Goal: Task Accomplishment & Management: Manage account settings

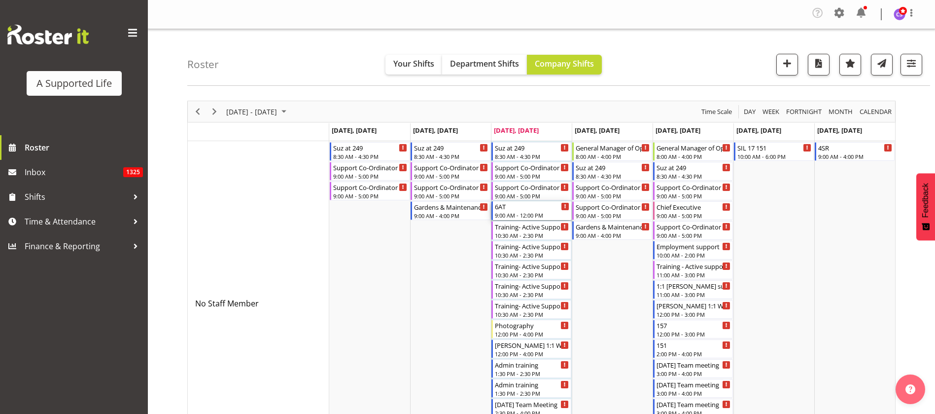
click at [531, 207] on div "6AT" at bounding box center [532, 206] width 74 height 10
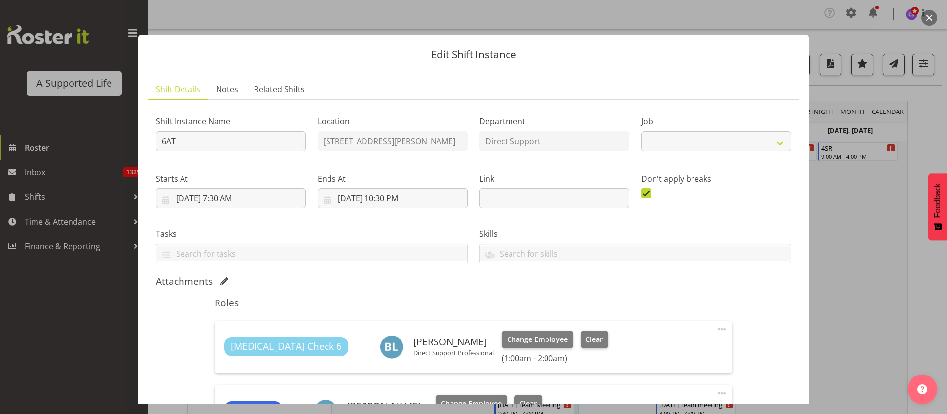
select select "4112"
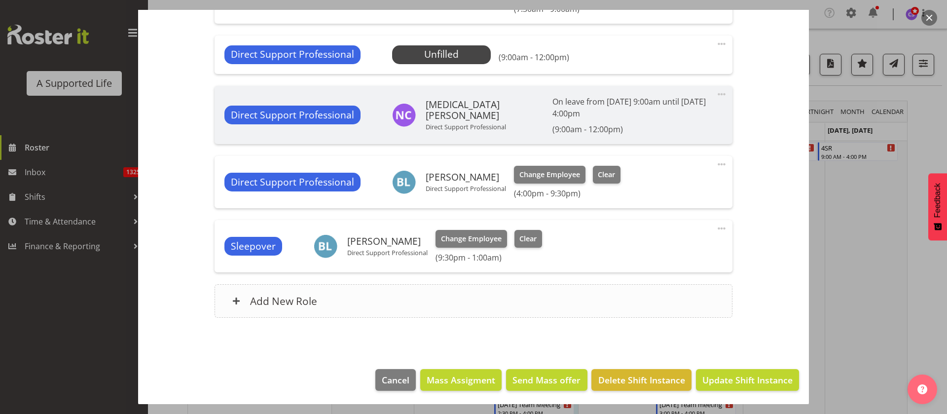
scroll to position [479, 0]
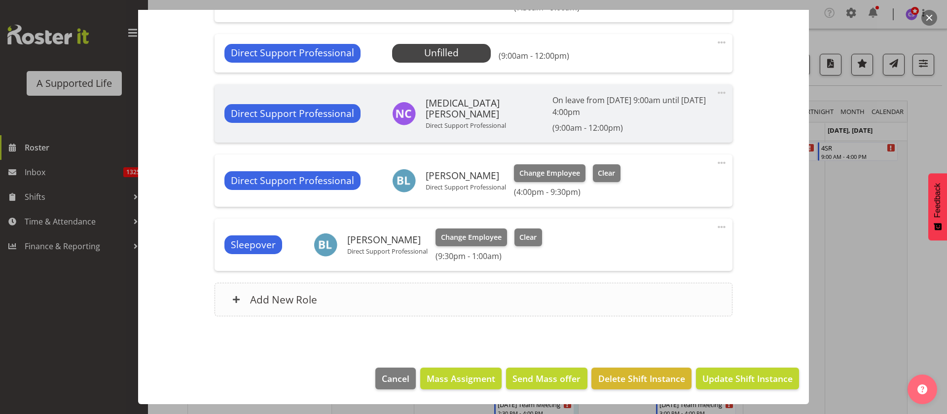
click at [418, 293] on div "Add New Role" at bounding box center [473, 300] width 517 height 34
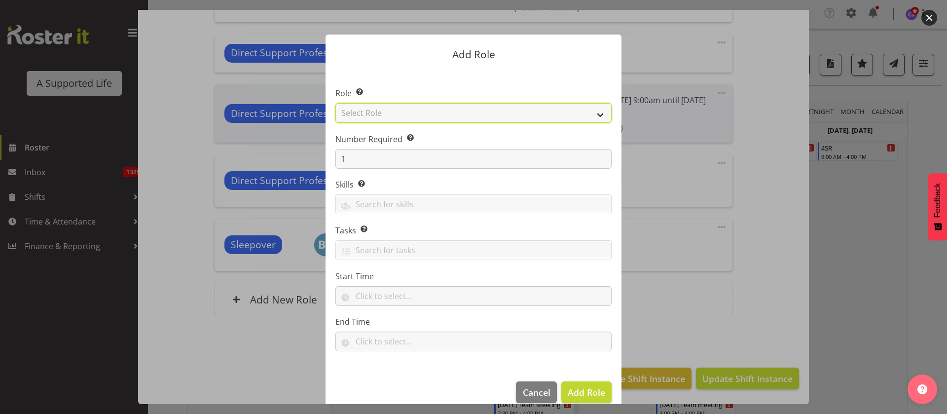
click at [403, 115] on select "Select Role Accounts and Payroll Admin Support Aspirations & Support Facilitato…" at bounding box center [473, 113] width 276 height 20
select select "519"
click at [335, 103] on select "Select Role Accounts and Payroll Admin Support Aspirations & Support Facilitato…" at bounding box center [473, 113] width 276 height 20
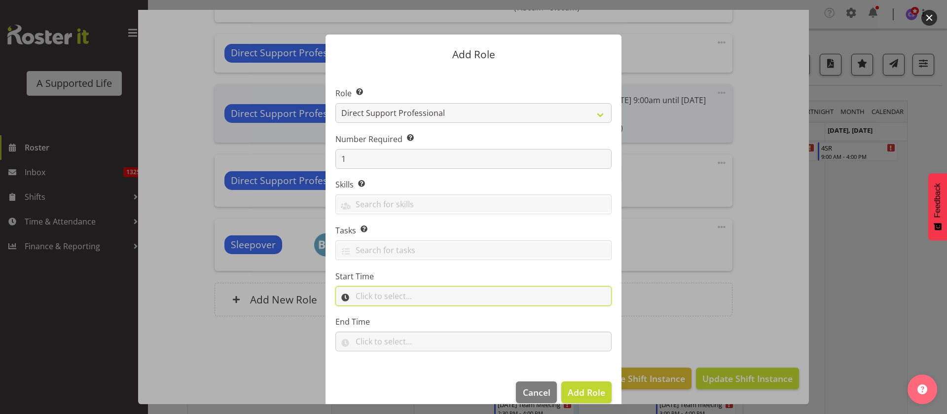
click at [373, 302] on input "text" at bounding box center [473, 296] width 276 height 20
click at [400, 322] on select "00 00 01 02 03 04 05 06 07 08 09 10 11 12 13 14 15 16 17 18 19 20 21 22 23" at bounding box center [403, 322] width 22 height 20
select select "11"
click at [392, 312] on select "00 00 01 02 03 04 05 06 07 08 09 10 11 12 13 14 15 16 17 18 19 20 21 22 23" at bounding box center [403, 322] width 22 height 20
click at [418, 320] on select "00 00 01 02 03 04 05 06 07 08 09 10 11 12 13 14 15 16 17 18 19 20 21 22 23 24 2…" at bounding box center [428, 322] width 22 height 20
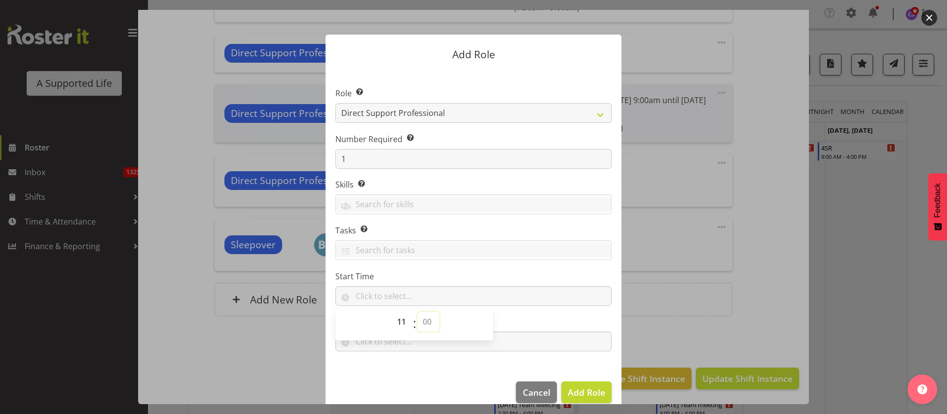
select select "30"
click at [417, 312] on select "00 00 01 02 03 04 05 06 07 08 09 10 11 12 13 14 15 16 17 18 19 20 21 22 23 24 2…" at bounding box center [428, 322] width 22 height 20
type input "11:30"
click at [583, 388] on span "Add Role" at bounding box center [586, 392] width 37 height 12
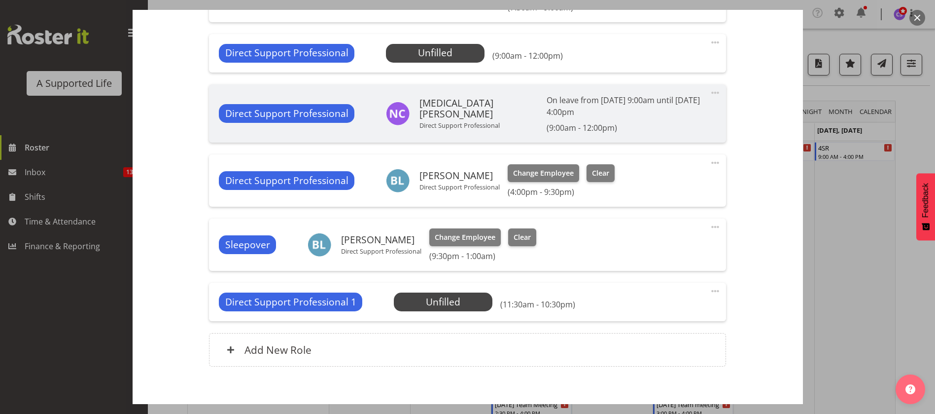
click at [710, 289] on span at bounding box center [716, 291] width 12 height 12
click at [653, 312] on link "Edit" at bounding box center [674, 315] width 95 height 18
select select "7"
select select "2025"
select select "22"
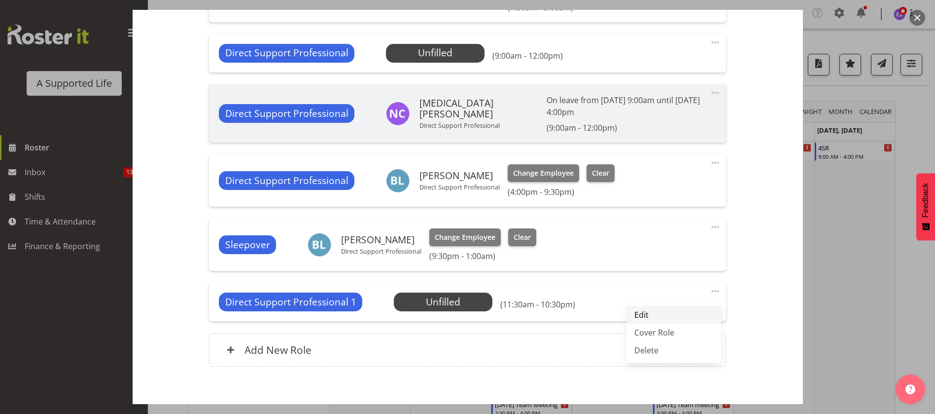
select select "30"
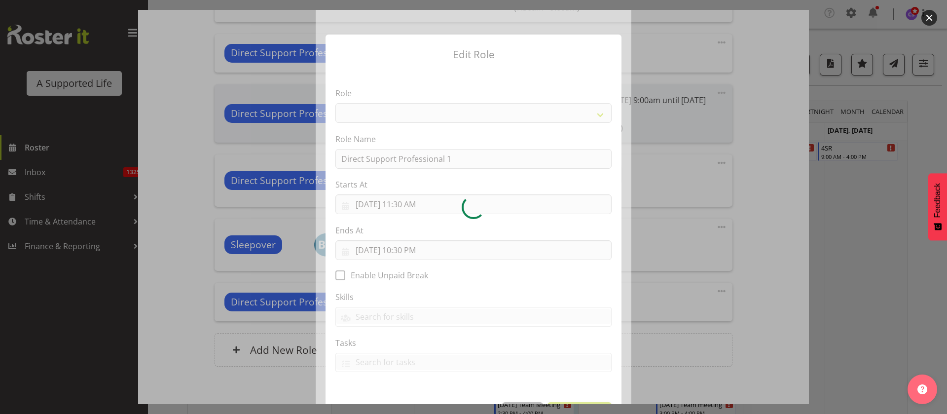
select select "519"
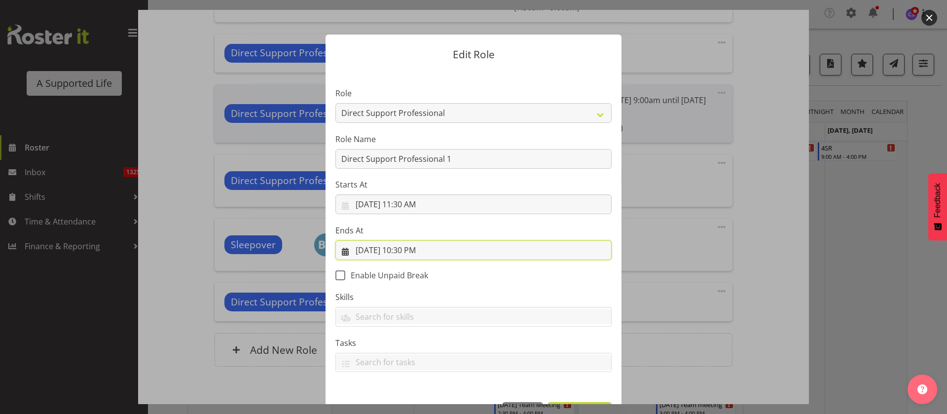
click at [416, 250] on input "[DATE] 10:30 PM" at bounding box center [473, 250] width 276 height 20
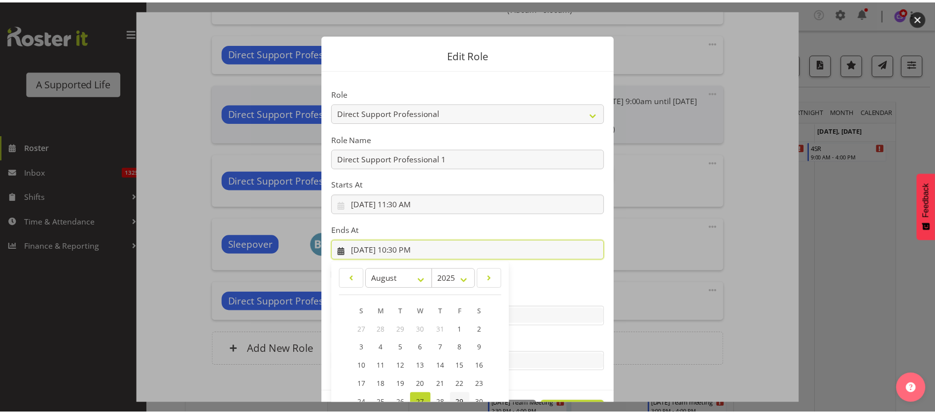
scroll to position [81, 0]
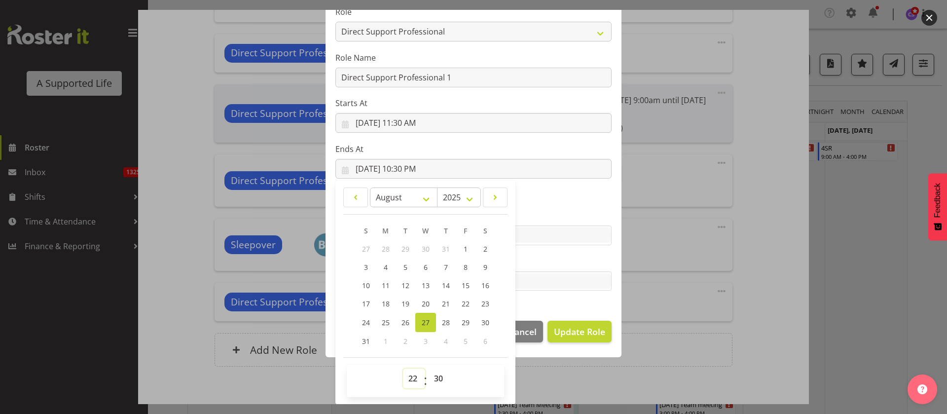
click at [405, 382] on select "00 01 02 03 04 05 06 07 08 09 10 11 12 13 14 15 16 17 18 19 20 21 22 23" at bounding box center [414, 378] width 22 height 20
select select "12"
click at [403, 368] on select "00 01 02 03 04 05 06 07 08 09 10 11 12 13 14 15 16 17 18 19 20 21 22 23" at bounding box center [414, 378] width 22 height 20
type input "[DATE] 12:30 PM"
drag, startPoint x: 438, startPoint y: 380, endPoint x: 439, endPoint y: 369, distance: 11.4
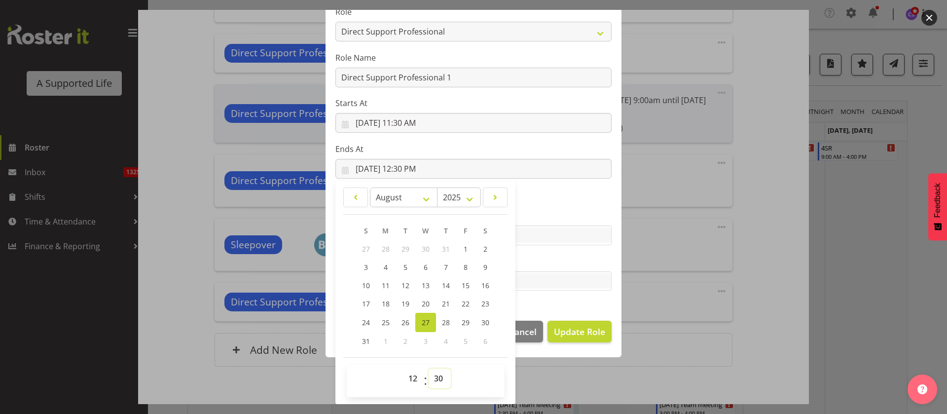
click at [438, 380] on select "00 01 02 03 04 05 06 07 08 09 10 11 12 13 14 15 16 17 18 19 20 21 22 23 24 25 2…" at bounding box center [440, 378] width 22 height 20
select select "0"
click at [429, 368] on select "00 01 02 03 04 05 06 07 08 09 10 11 12 13 14 15 16 17 18 19 20 21 22 23 24 25 2…" at bounding box center [440, 378] width 22 height 20
type input "[DATE] 12:00 PM"
click at [579, 330] on span "Update Role" at bounding box center [579, 331] width 51 height 13
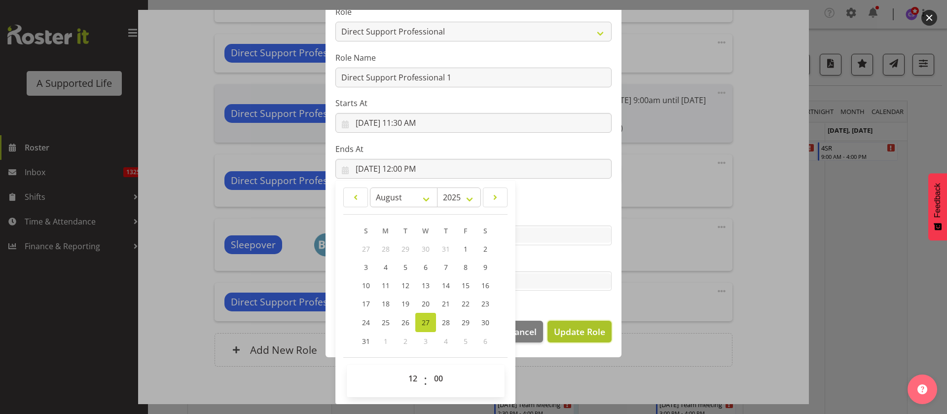
select select
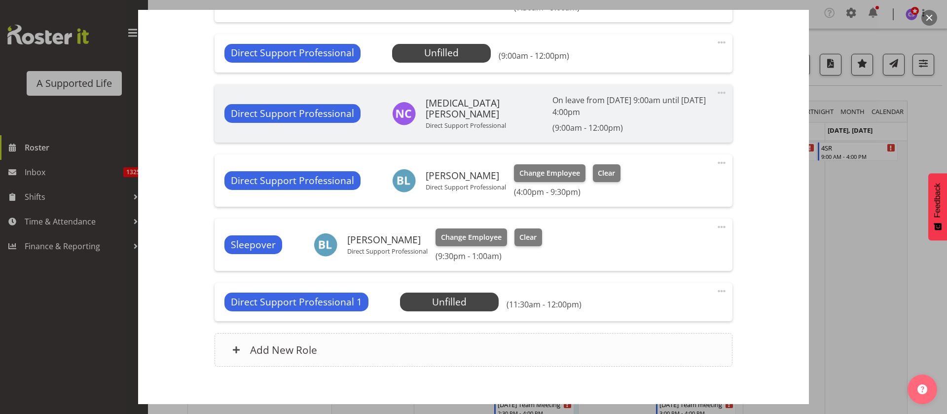
scroll to position [80, 0]
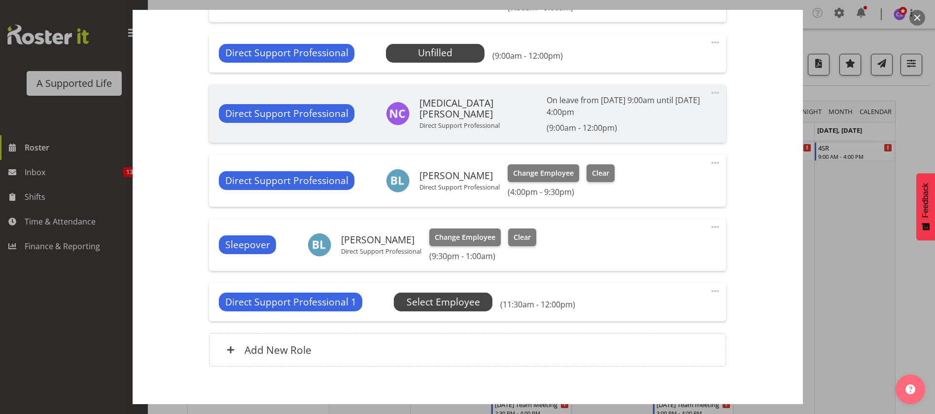
click at [0, 0] on span "Select Employee" at bounding box center [0, 0] width 0 height 0
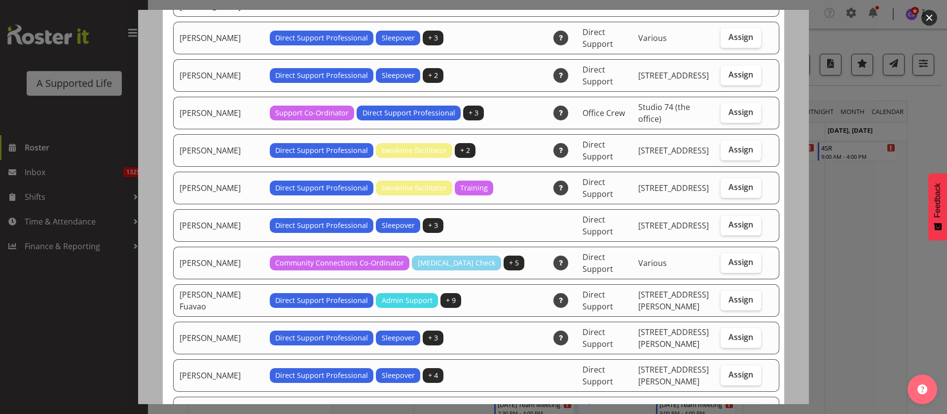
scroll to position [962, 0]
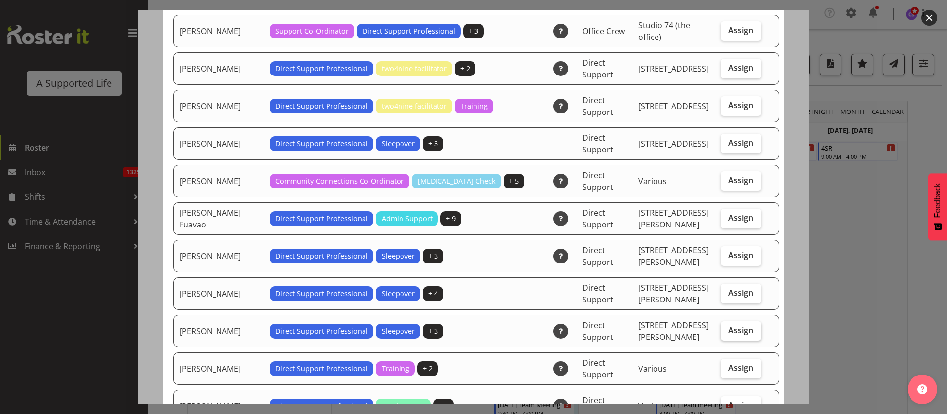
click at [731, 326] on label "Assign" at bounding box center [740, 331] width 40 height 20
click at [727, 327] on input "Assign" at bounding box center [723, 330] width 6 height 6
checkbox input "true"
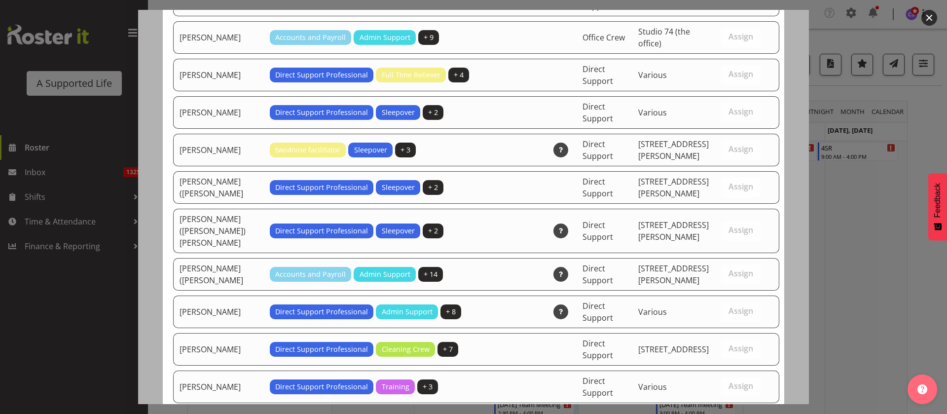
scroll to position [3057, 0]
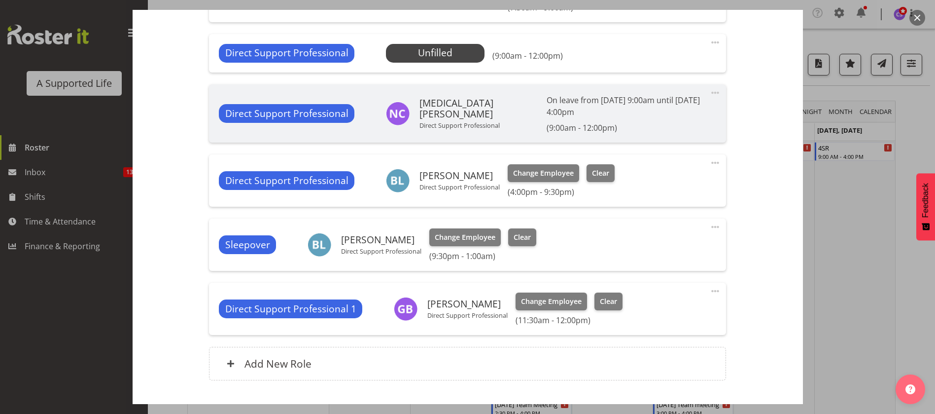
click at [713, 42] on div "Direct Support Professional Unfilled Select Employee (9:00am - 12:00pm) Edit Co…" at bounding box center [467, 53] width 517 height 38
click at [710, 42] on span at bounding box center [716, 42] width 12 height 12
click at [661, 65] on link "Edit" at bounding box center [674, 66] width 95 height 18
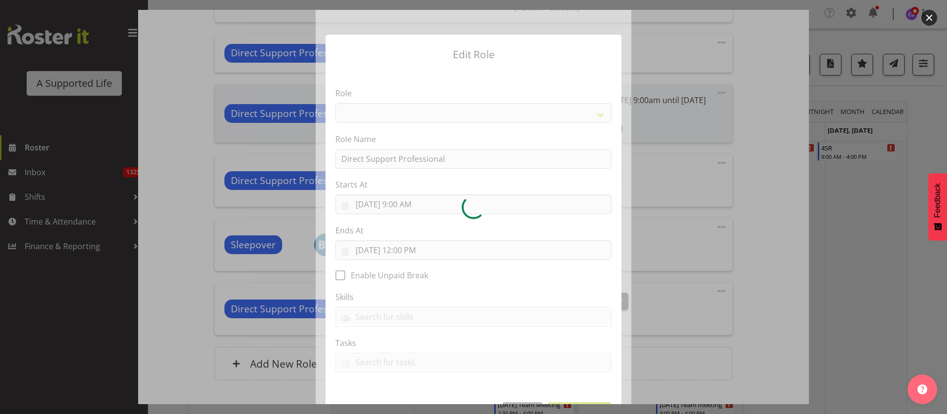
select select "519"
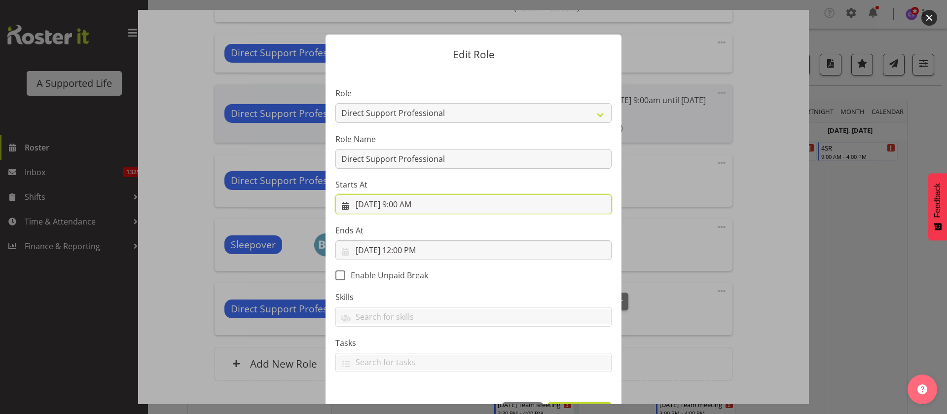
click at [415, 203] on input "[DATE] 9:00 AM" at bounding box center [473, 204] width 276 height 20
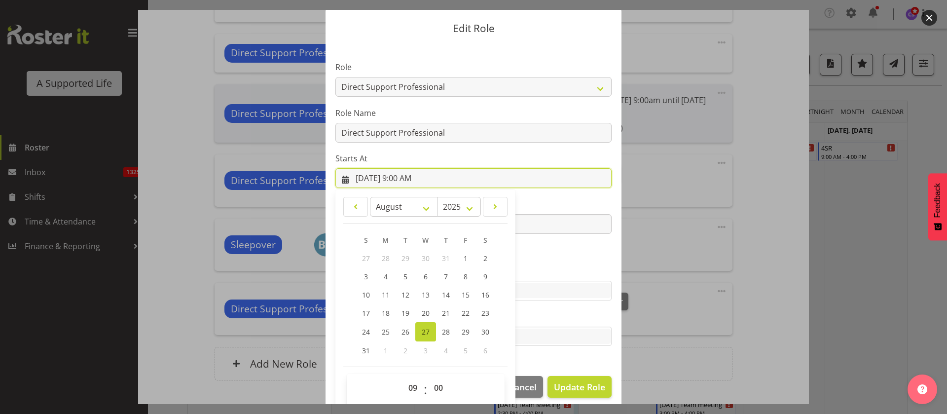
scroll to position [36, 0]
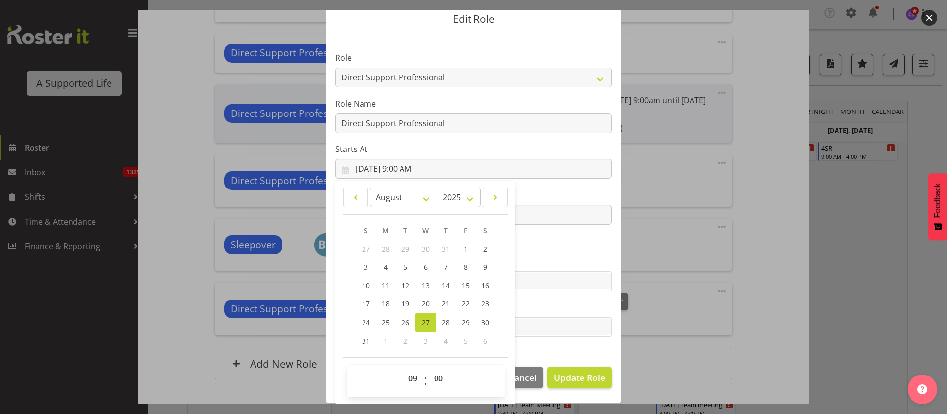
click at [563, 348] on section "Role Accounts and Payroll Admin Support Aspirations & Support Facilitator Chief…" at bounding box center [473, 195] width 296 height 322
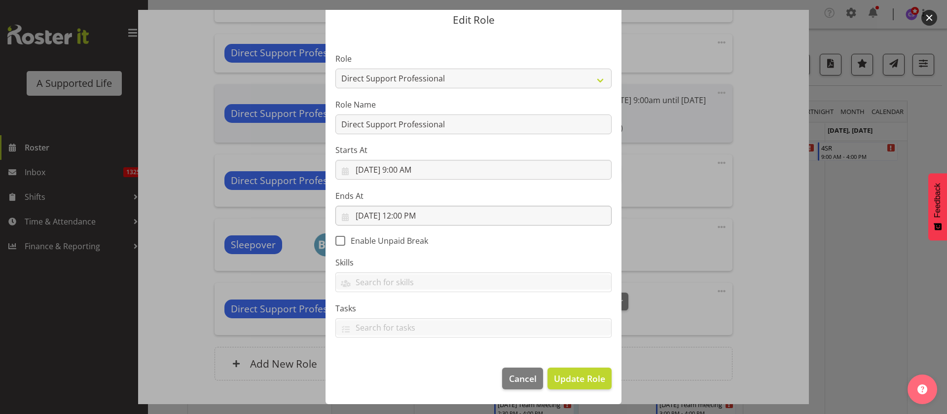
scroll to position [35, 0]
click at [416, 212] on input "[DATE] 12:00 PM" at bounding box center [473, 216] width 276 height 20
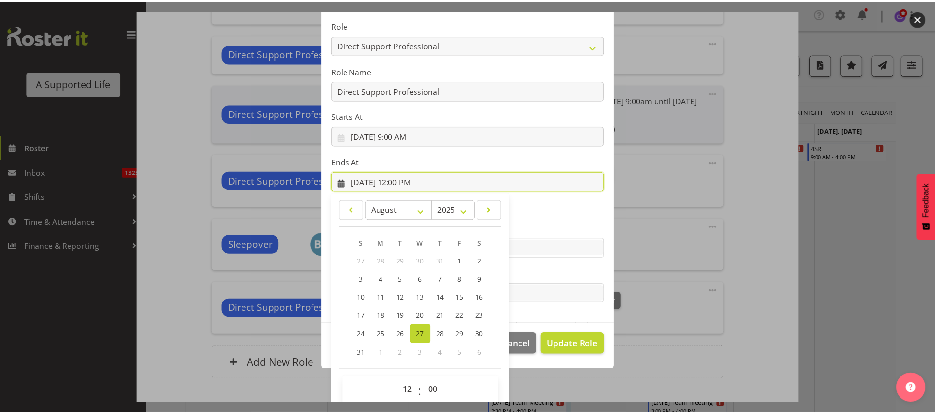
scroll to position [81, 0]
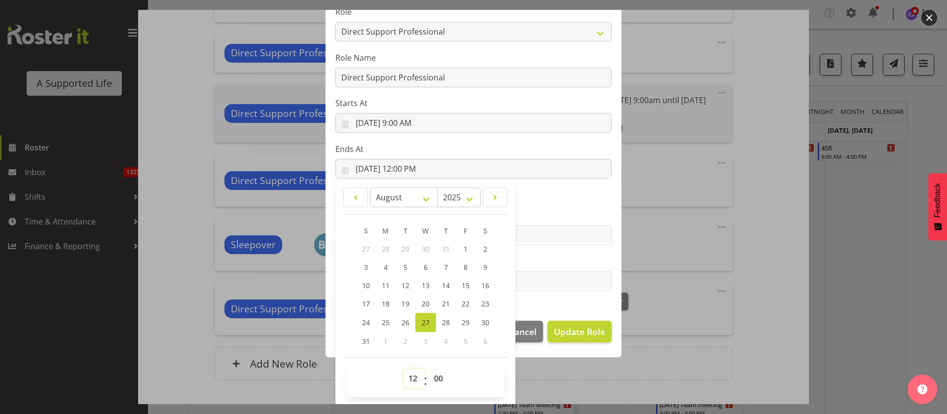
click at [410, 378] on select "00 01 02 03 04 05 06 07 08 09 10 11 12 13 14 15 16 17 18 19 20 21 22 23" at bounding box center [414, 378] width 22 height 20
select select "10"
click at [403, 368] on select "00 01 02 03 04 05 06 07 08 09 10 11 12 13 14 15 16 17 18 19 20 21 22 23" at bounding box center [414, 378] width 22 height 20
type input "[DATE] 10:00 AM"
click at [432, 376] on select "00 01 02 03 04 05 06 07 08 09 10 11 12 13 14 15 16 17 18 19 20 21 22 23 24 25 2…" at bounding box center [440, 378] width 22 height 20
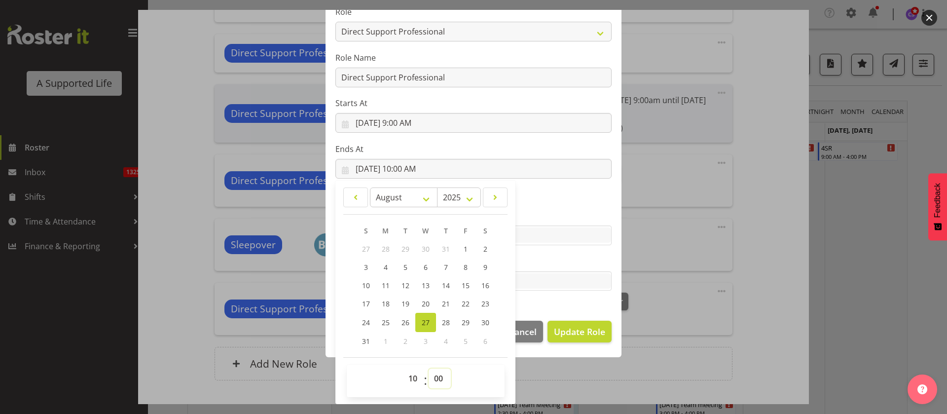
select select "30"
click at [429, 368] on select "00 01 02 03 04 05 06 07 08 09 10 11 12 13 14 15 16 17 18 19 20 21 22 23 24 25 2…" at bounding box center [440, 378] width 22 height 20
type input "[DATE] 10:30 AM"
click at [577, 332] on span "Update Role" at bounding box center [579, 331] width 51 height 13
select select
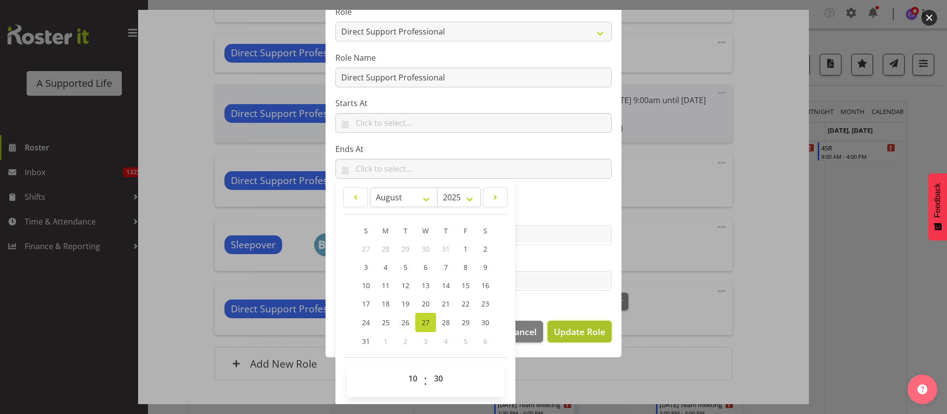
select select
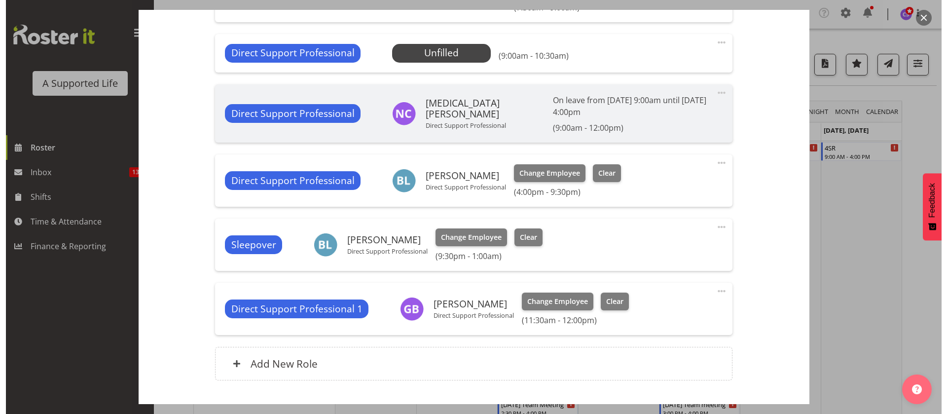
scroll to position [80, 0]
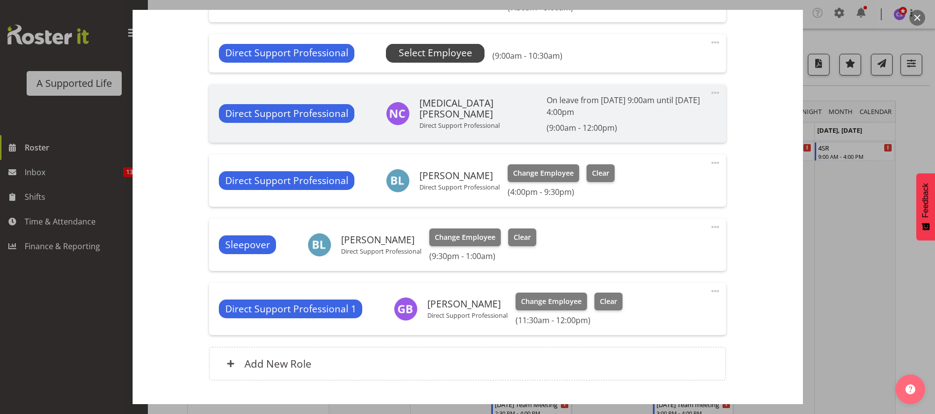
click at [444, 55] on span "Select Employee" at bounding box center [435, 53] width 73 height 14
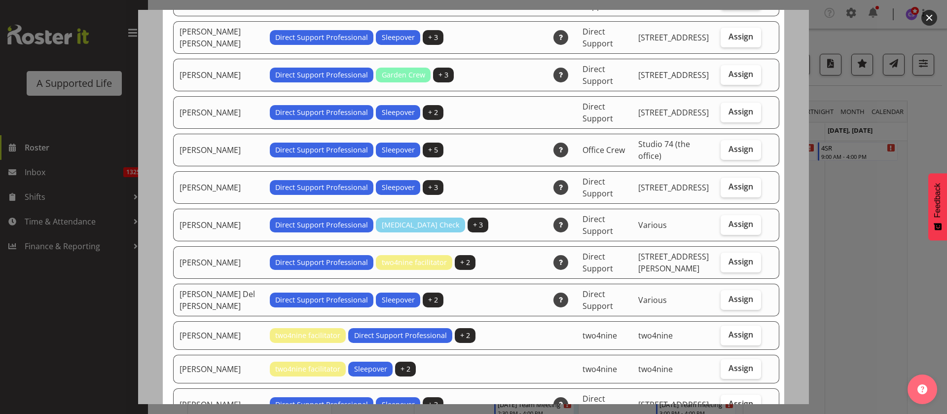
scroll to position [222, 0]
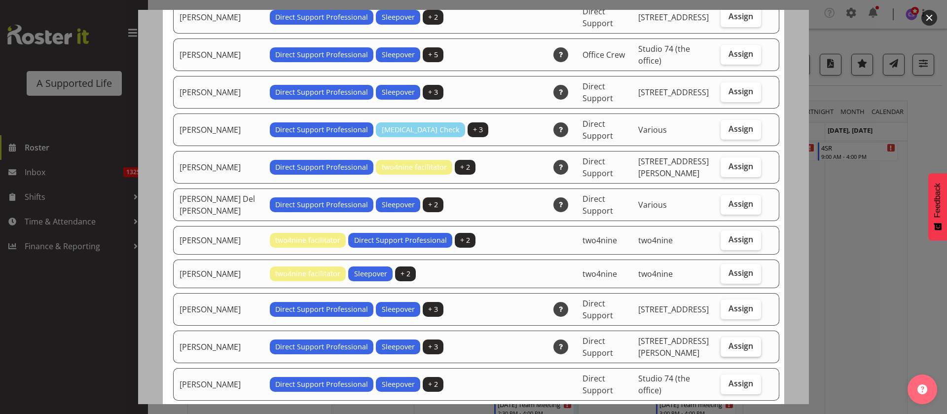
click at [733, 348] on span "Assign" at bounding box center [740, 346] width 25 height 10
click at [727, 348] on input "Assign" at bounding box center [723, 346] width 6 height 6
checkbox input "true"
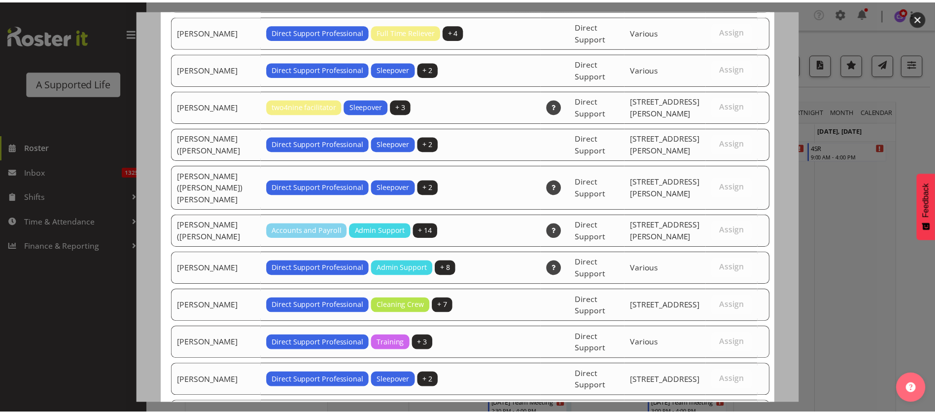
scroll to position [3020, 0]
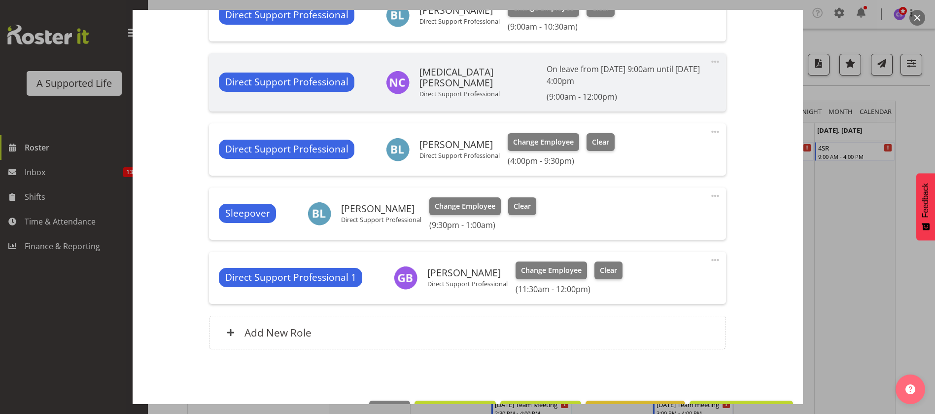
scroll to position [557, 0]
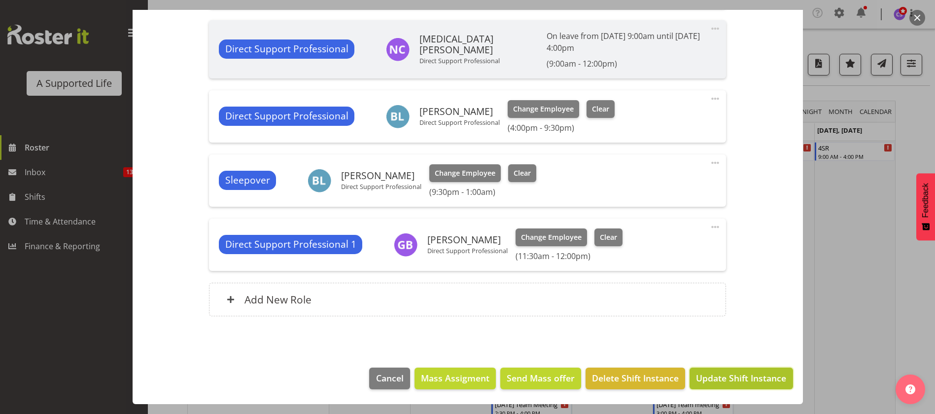
click at [751, 374] on span "Update Shift Instance" at bounding box center [741, 377] width 90 height 13
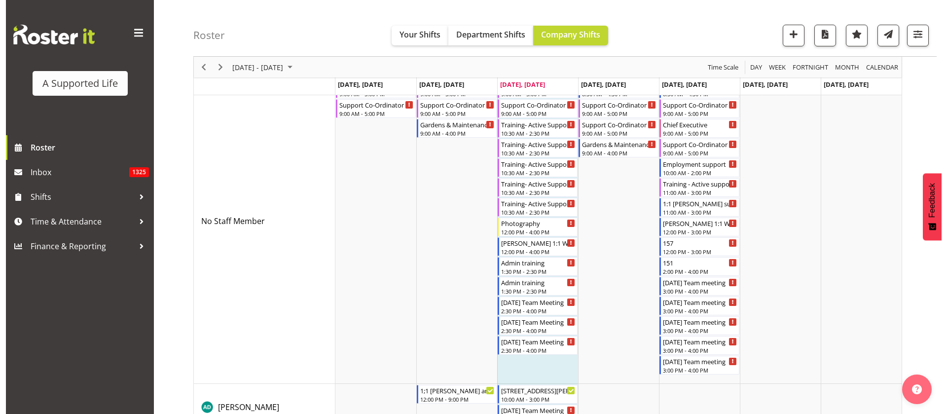
scroll to position [148, 0]
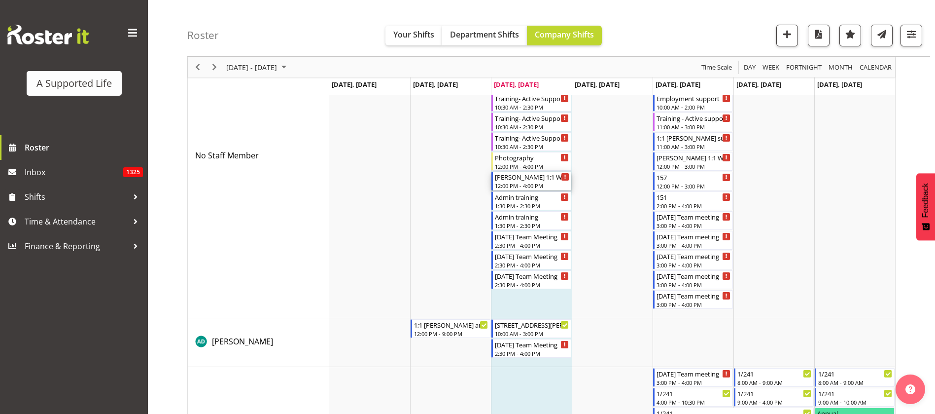
click at [534, 179] on div "[PERSON_NAME] 1:1 Weekday Day" at bounding box center [532, 177] width 74 height 10
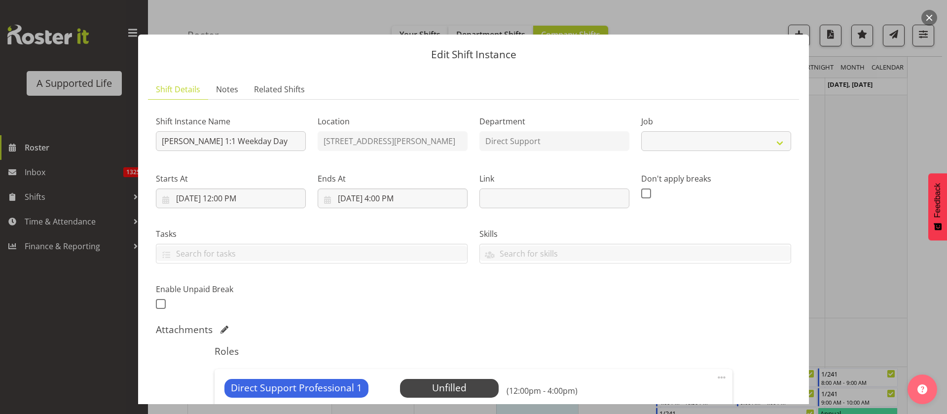
select select "4112"
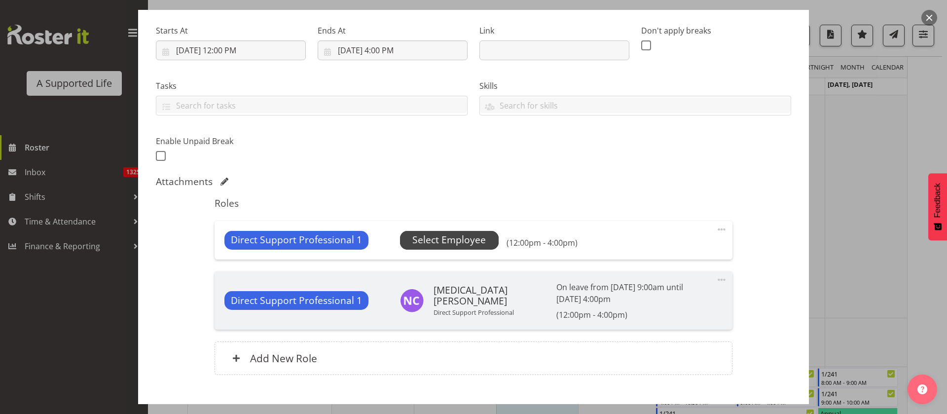
click at [429, 235] on span "Select Employee" at bounding box center [448, 240] width 73 height 14
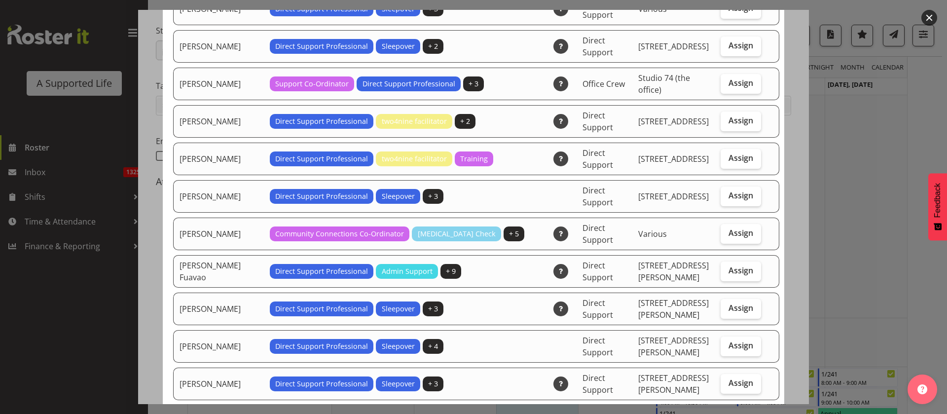
scroll to position [962, 0]
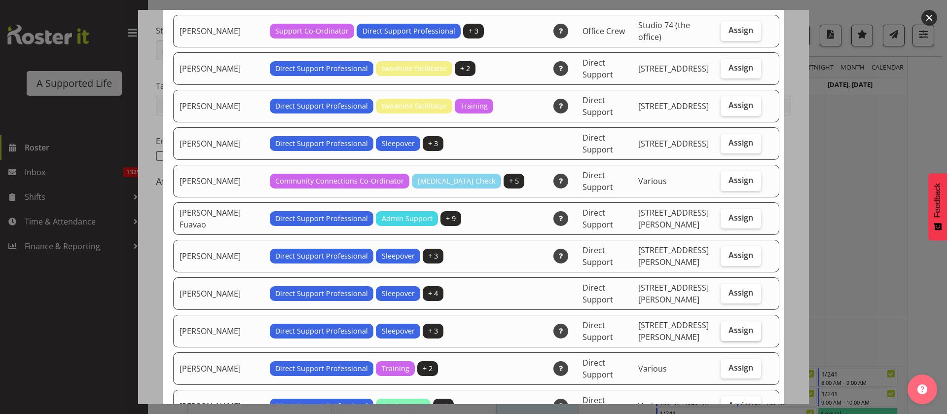
click at [728, 325] on span "Assign" at bounding box center [740, 330] width 25 height 10
click at [720, 327] on input "Assign" at bounding box center [723, 330] width 6 height 6
checkbox input "true"
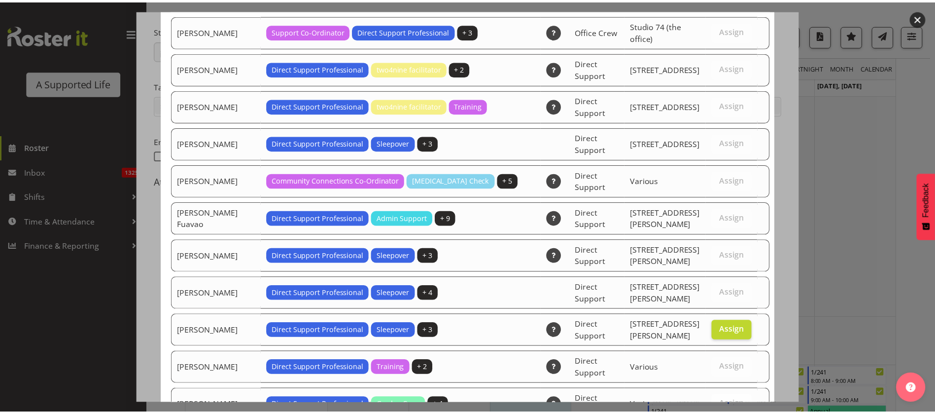
scroll to position [3057, 0]
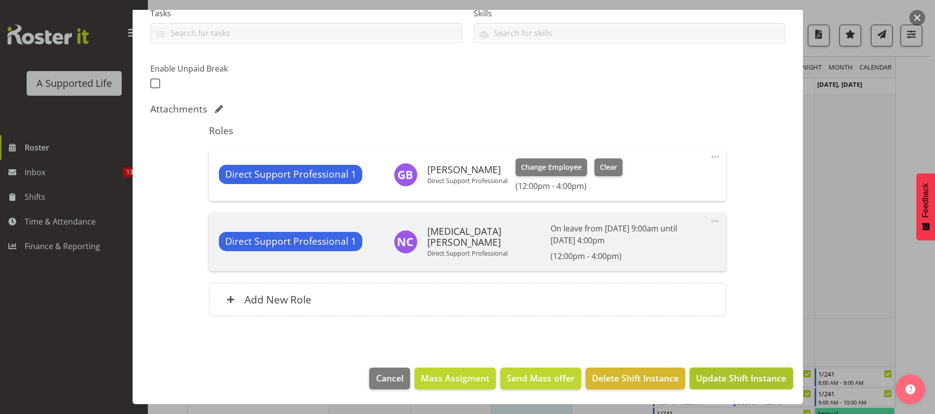
click at [725, 384] on span "Update Shift Instance" at bounding box center [741, 377] width 90 height 13
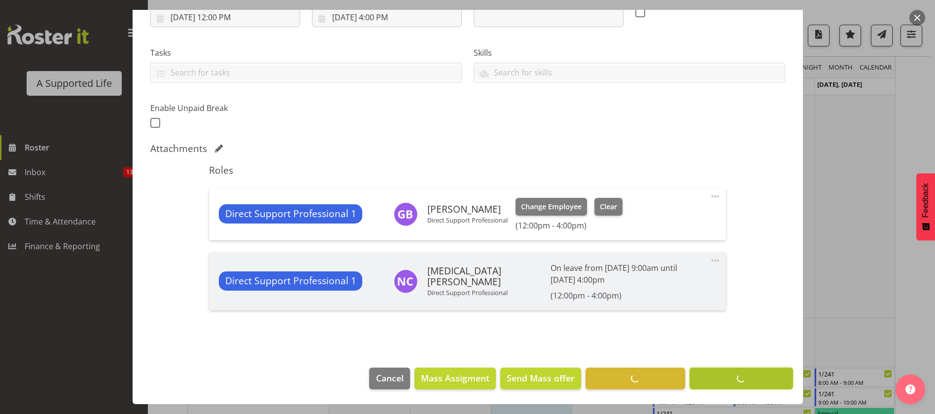
scroll to position [181, 0]
